Goal: Task Accomplishment & Management: Use online tool/utility

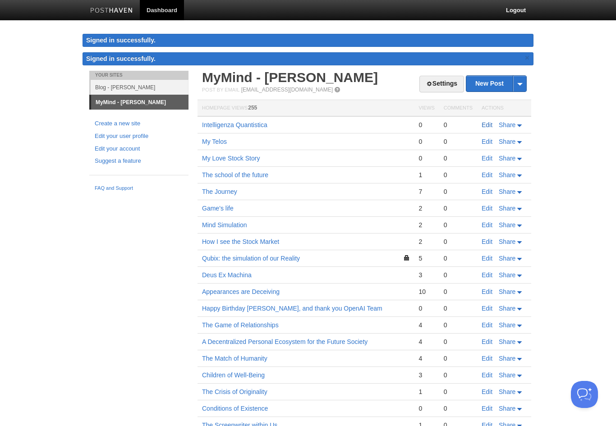
click at [491, 123] on link "Edit" at bounding box center [487, 124] width 11 height 7
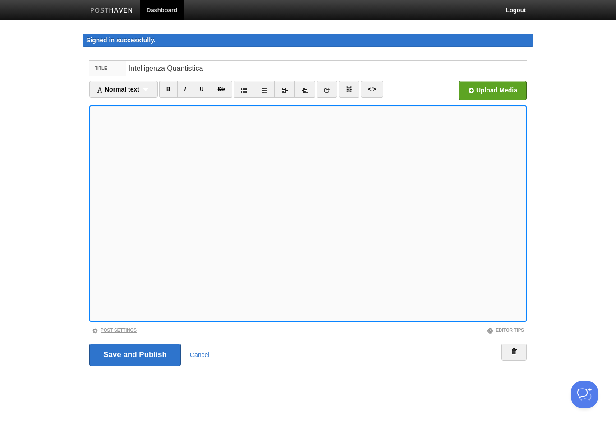
click at [127, 333] on link "Post Settings" at bounding box center [114, 330] width 45 height 5
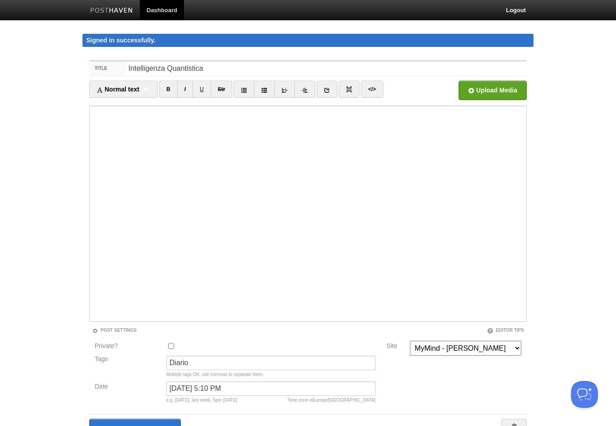
select select "18646"
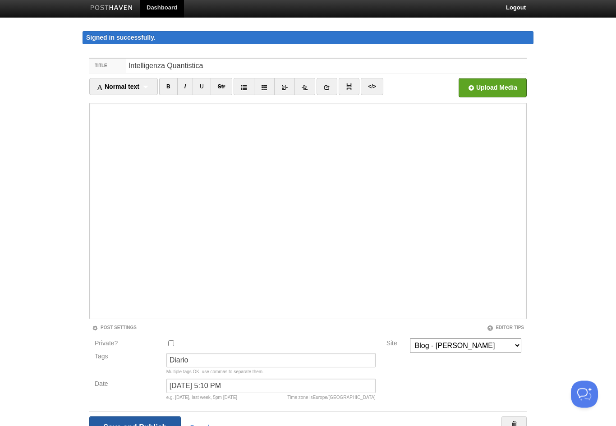
scroll to position [3, 0]
click at [135, 424] on input "Save and Publish" at bounding box center [135, 428] width 92 height 23
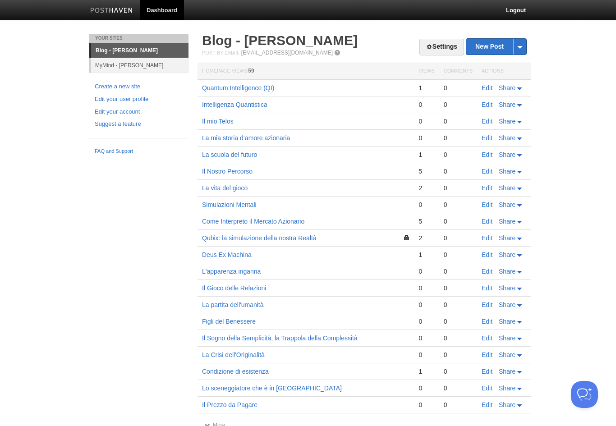
click at [485, 90] on link "Edit" at bounding box center [487, 87] width 11 height 7
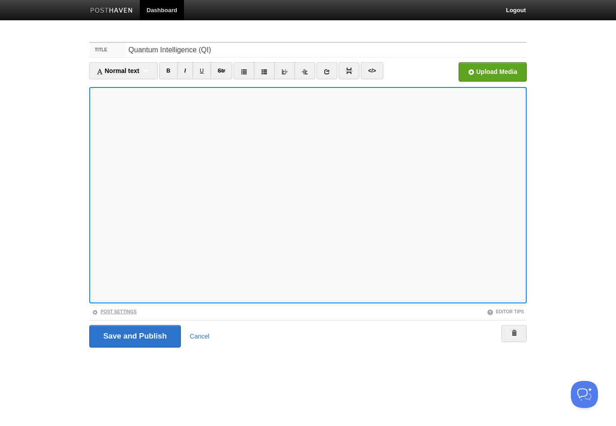
click at [113, 313] on link "Post Settings" at bounding box center [114, 312] width 45 height 5
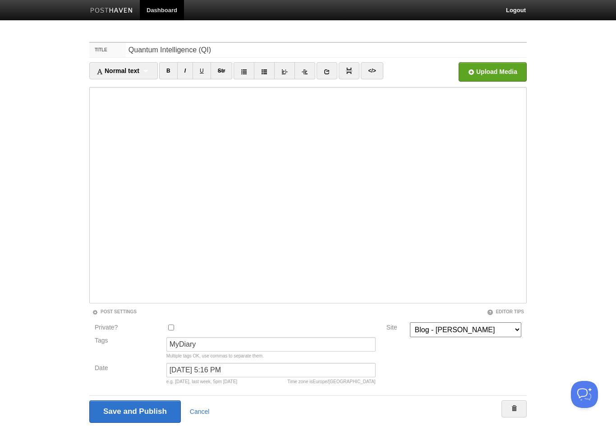
select select "18620"
click at [158, 406] on input "Save and Publish" at bounding box center [135, 412] width 92 height 23
